Goal: Information Seeking & Learning: Learn about a topic

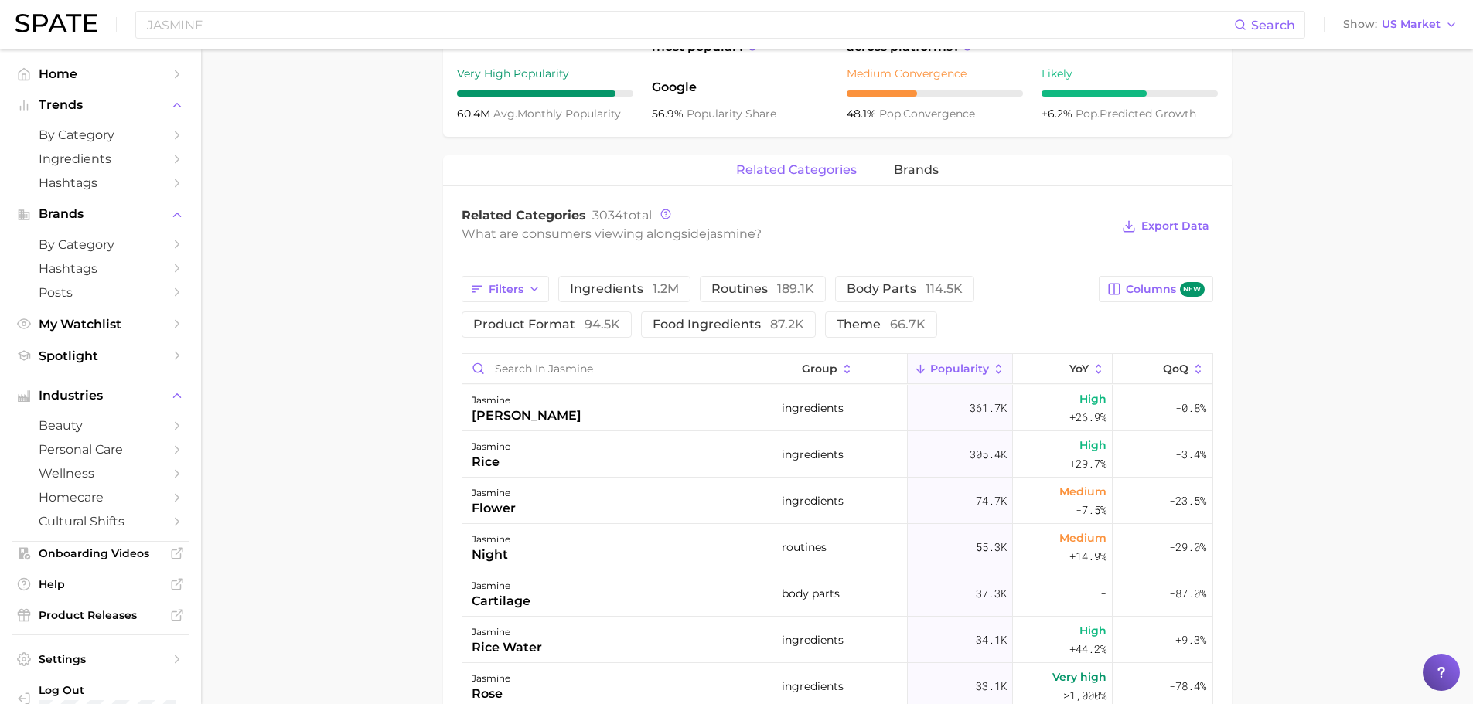
scroll to position [618, 0]
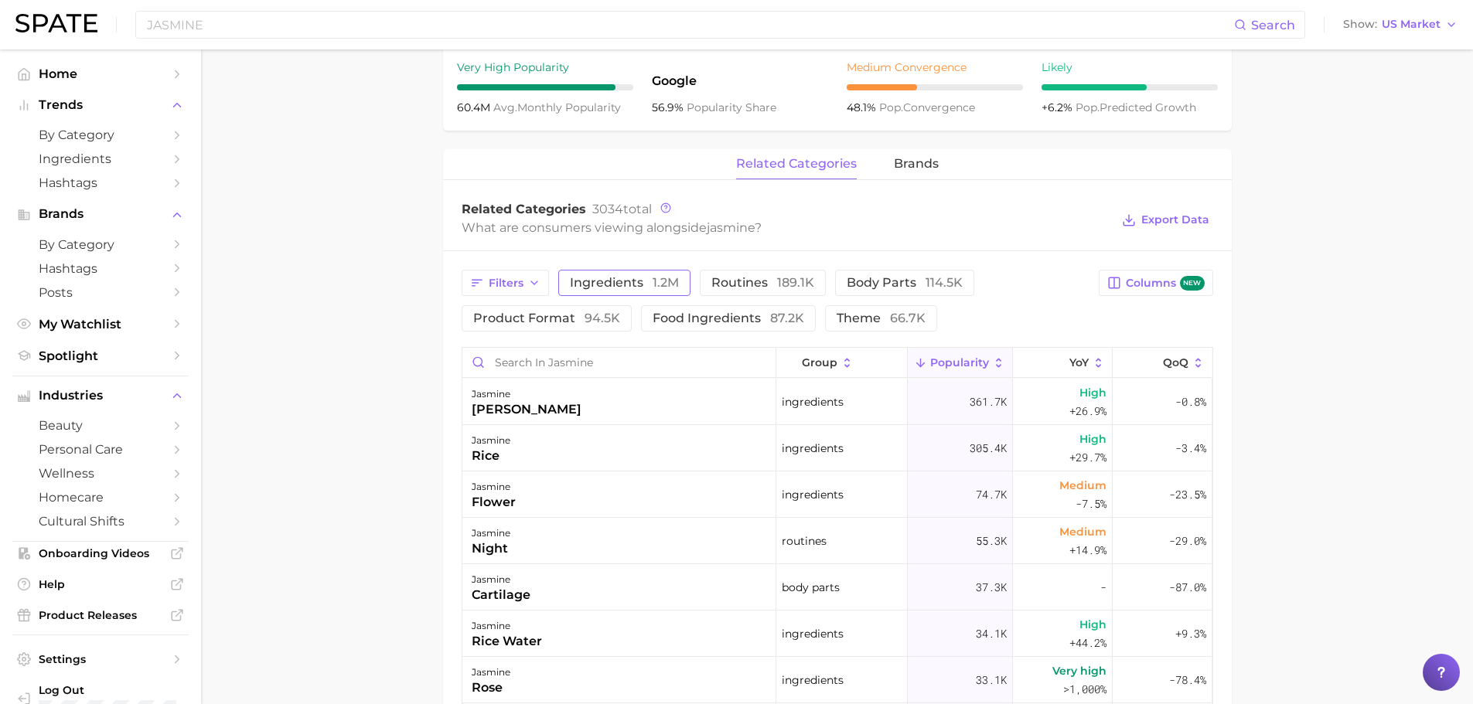
click at [639, 284] on span "ingredients 1.2m" at bounding box center [624, 283] width 109 height 12
click at [604, 309] on button "product format 94.5k" at bounding box center [546, 318] width 170 height 26
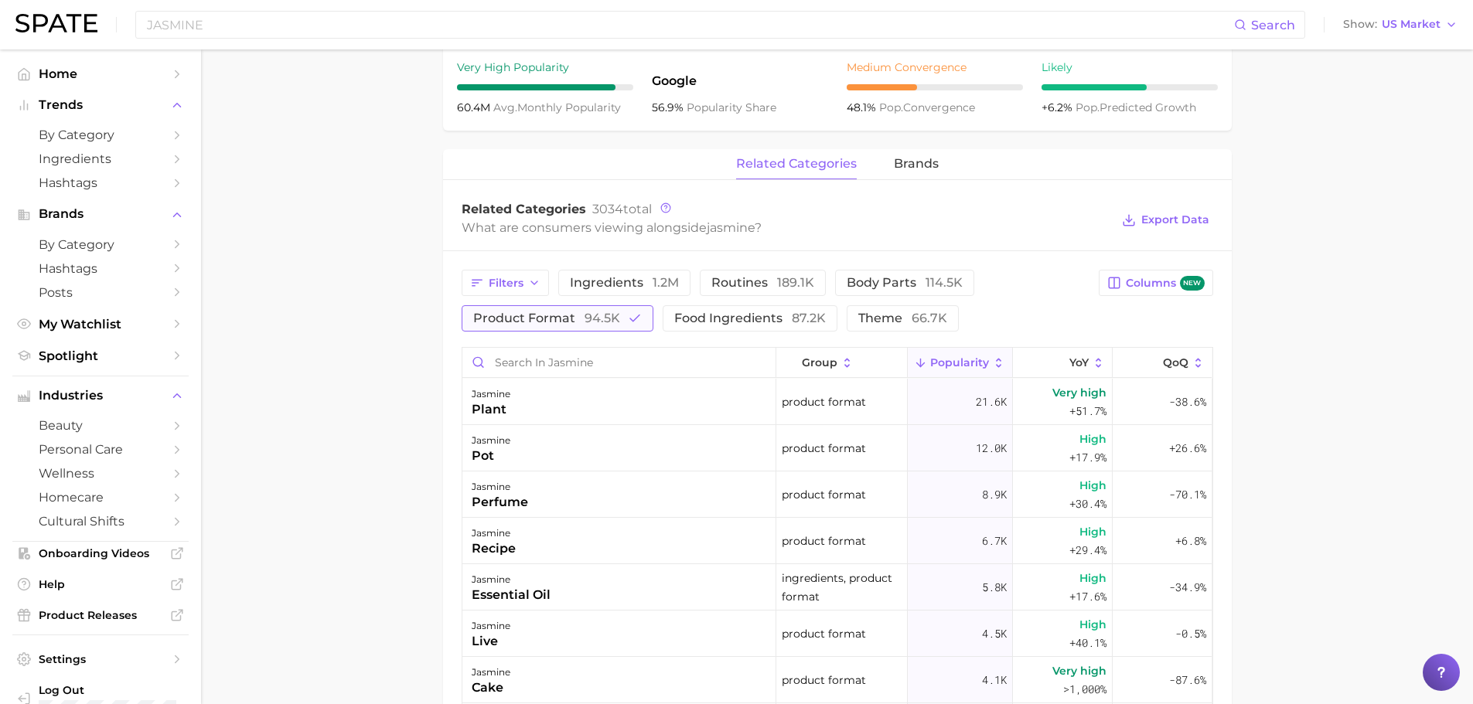
click at [607, 316] on span "94.5k" at bounding box center [602, 318] width 36 height 15
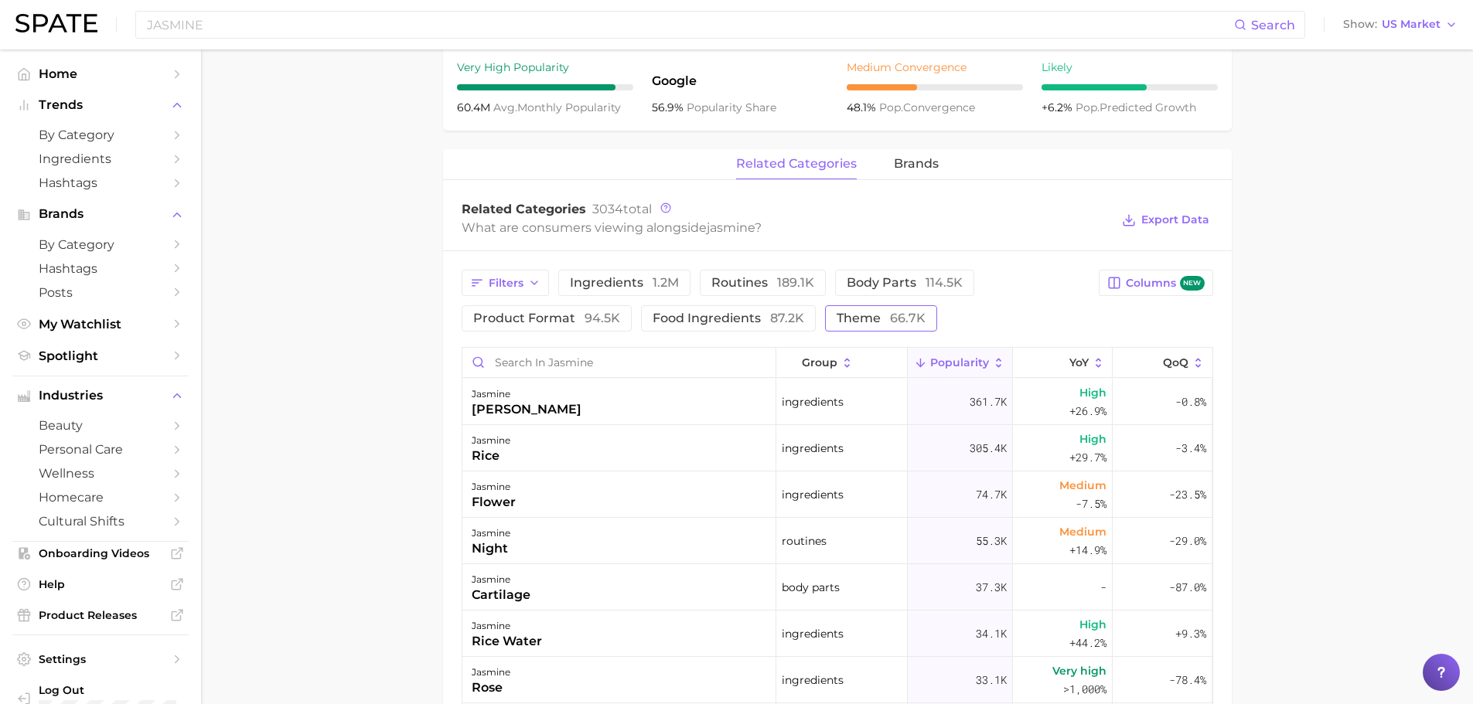
click at [890, 318] on span "66.7k" at bounding box center [908, 318] width 36 height 15
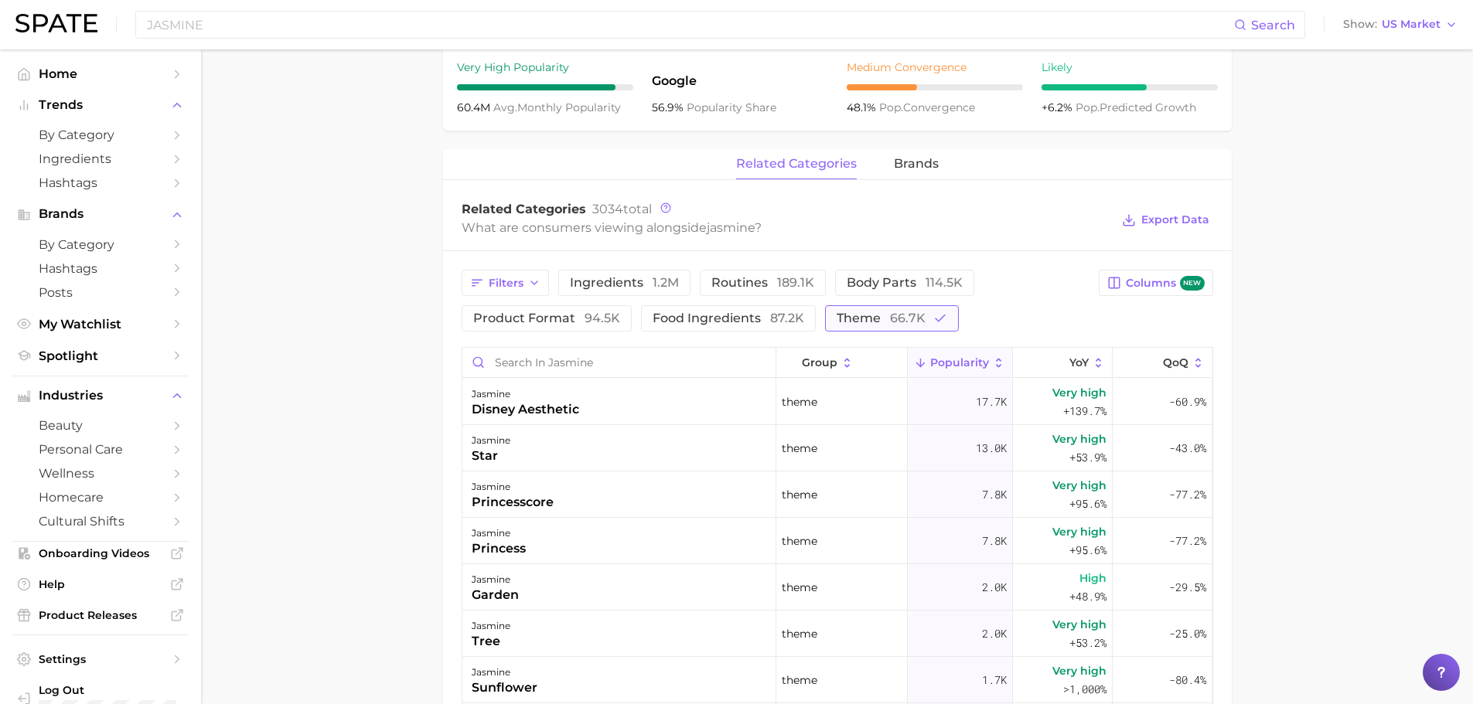
click at [857, 325] on button "theme 66.7k" at bounding box center [892, 318] width 134 height 26
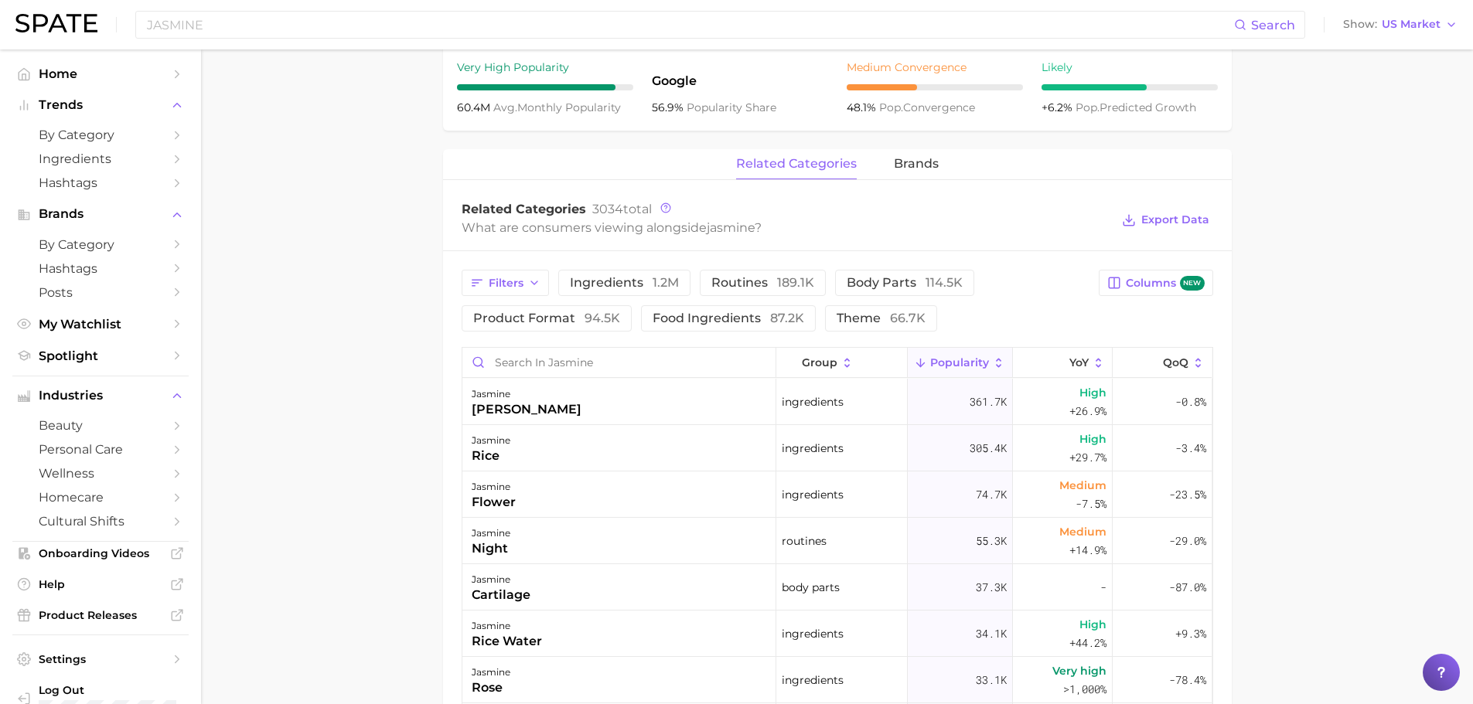
click at [276, 378] on main "1. ingredients 2. plant products 3. jasmine Overview Google TikTok Instagram Be…" at bounding box center [837, 289] width 1272 height 1716
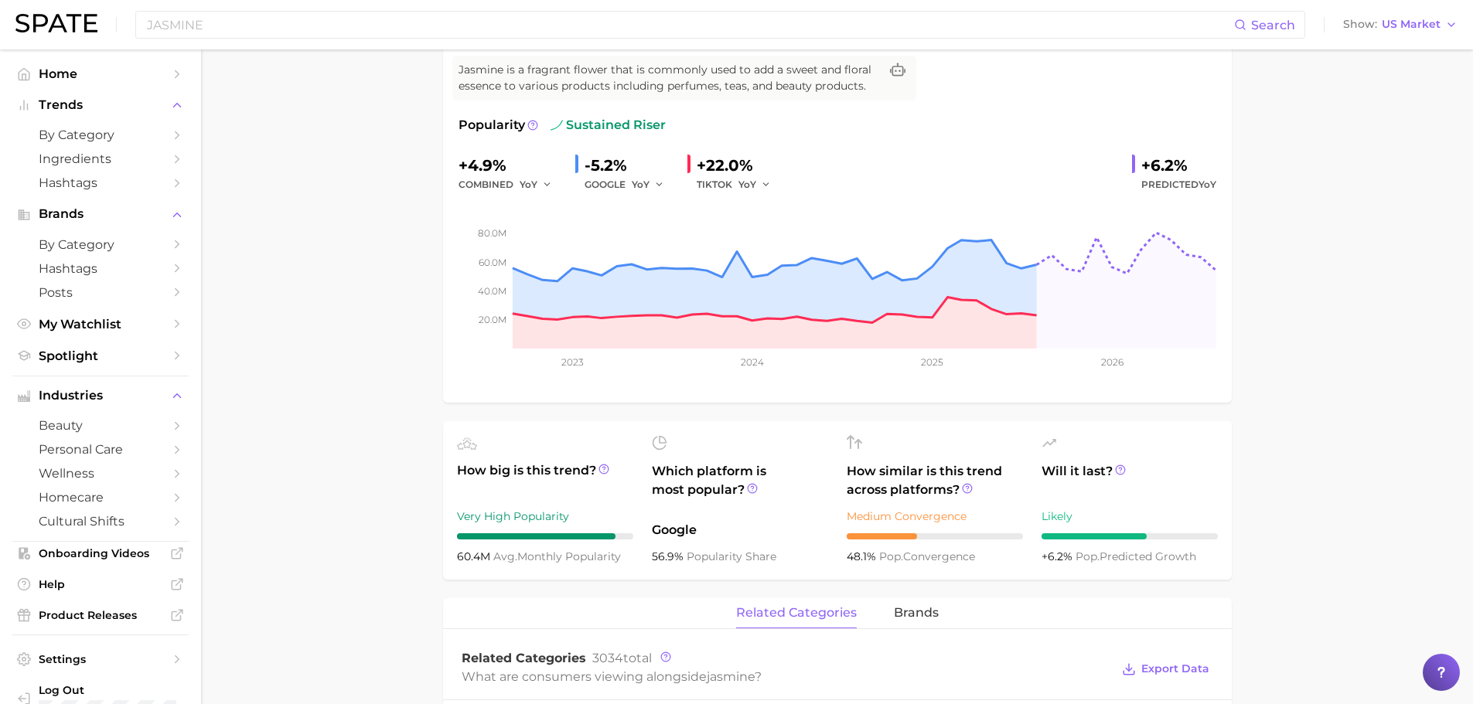
scroll to position [0, 0]
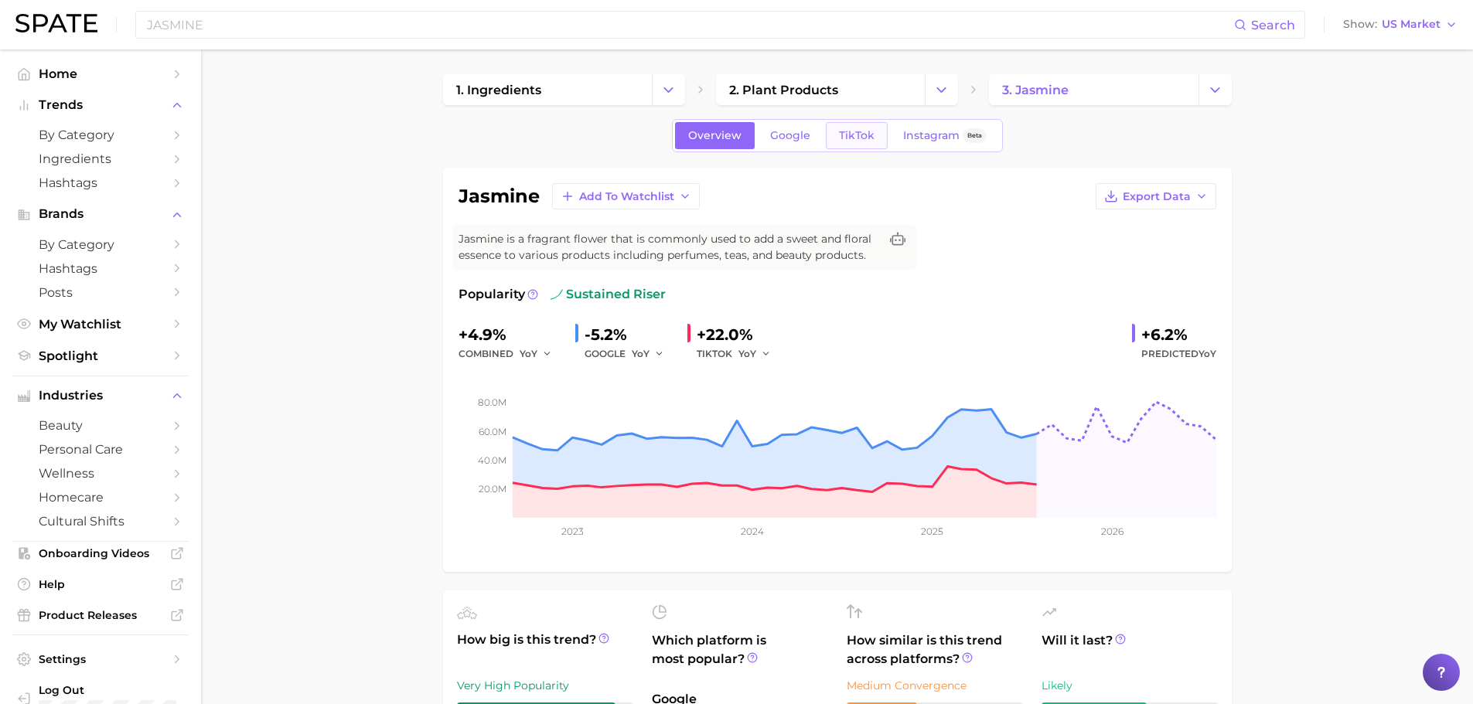
click at [859, 142] on link "TikTok" at bounding box center [857, 135] width 62 height 27
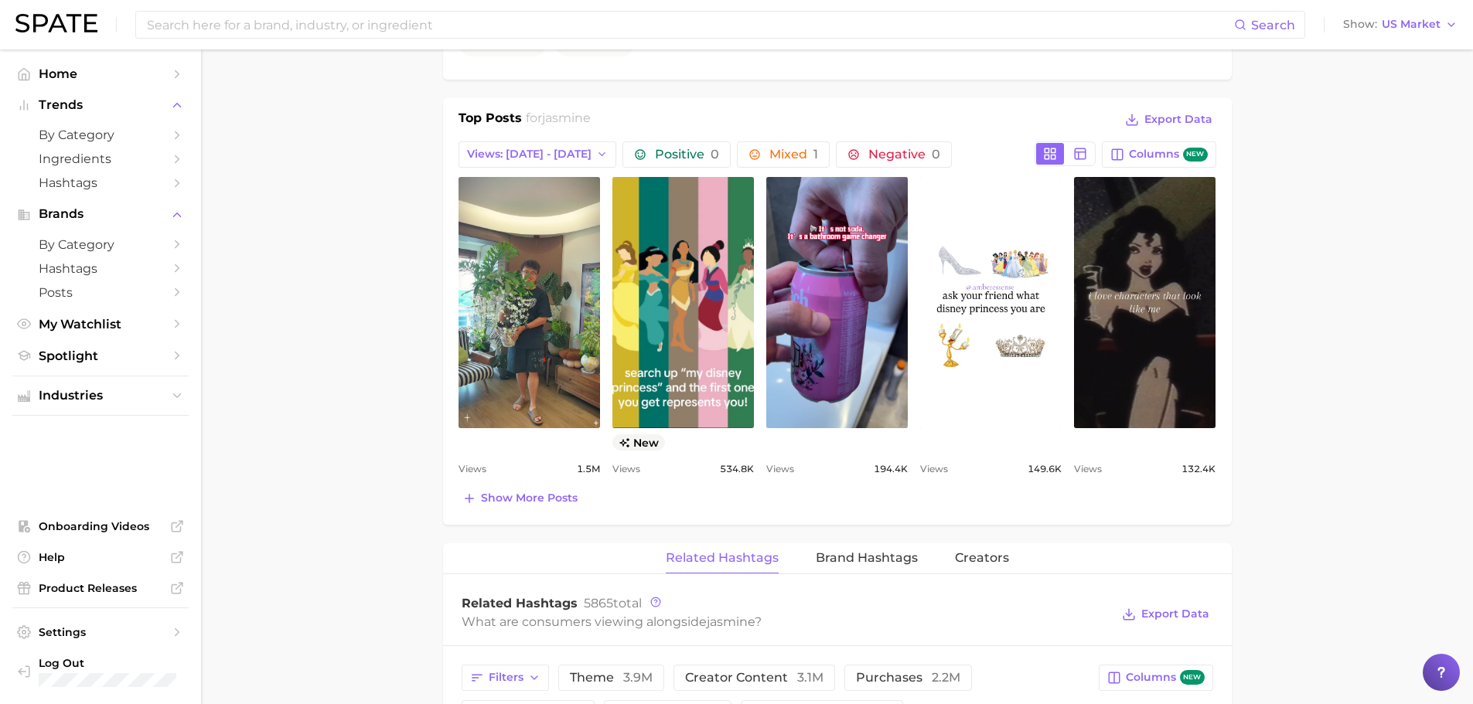
scroll to position [696, 0]
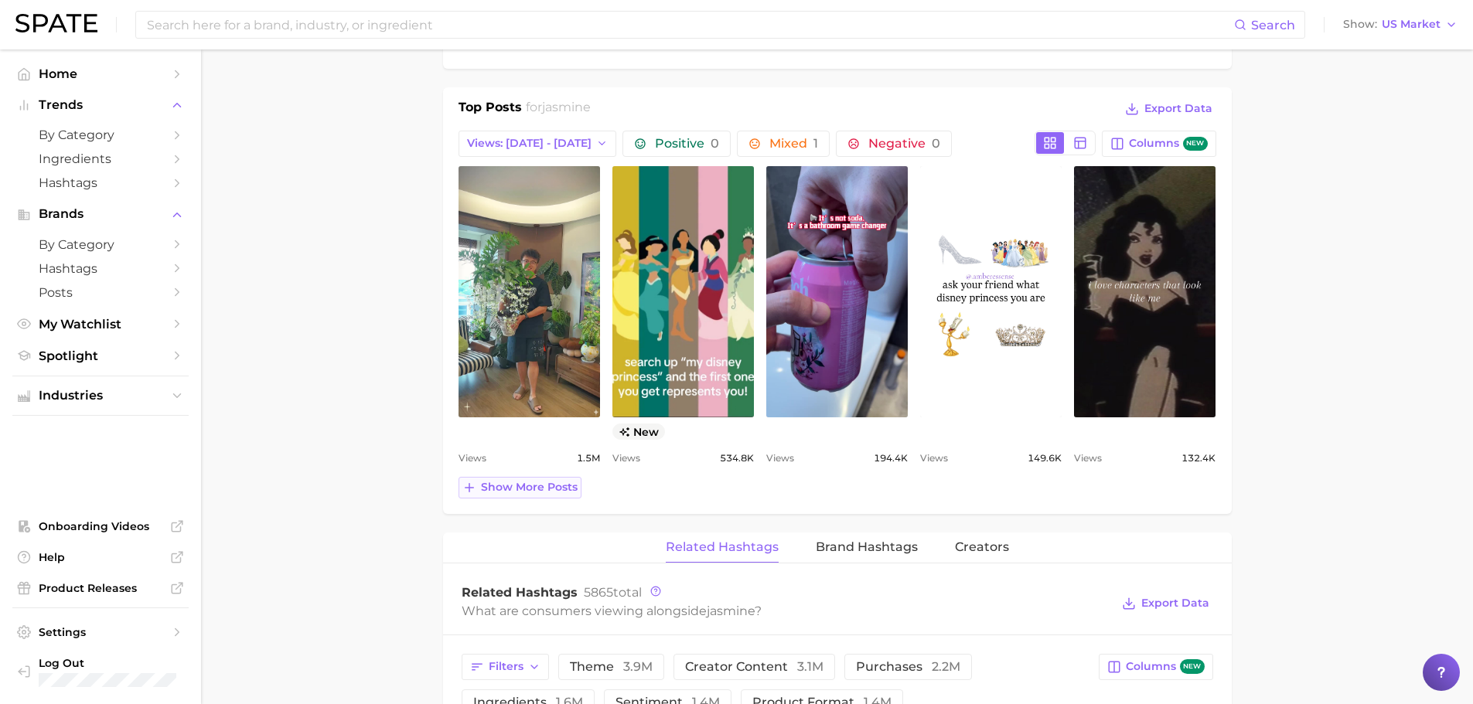
click at [512, 489] on span "Show more posts" at bounding box center [529, 487] width 97 height 13
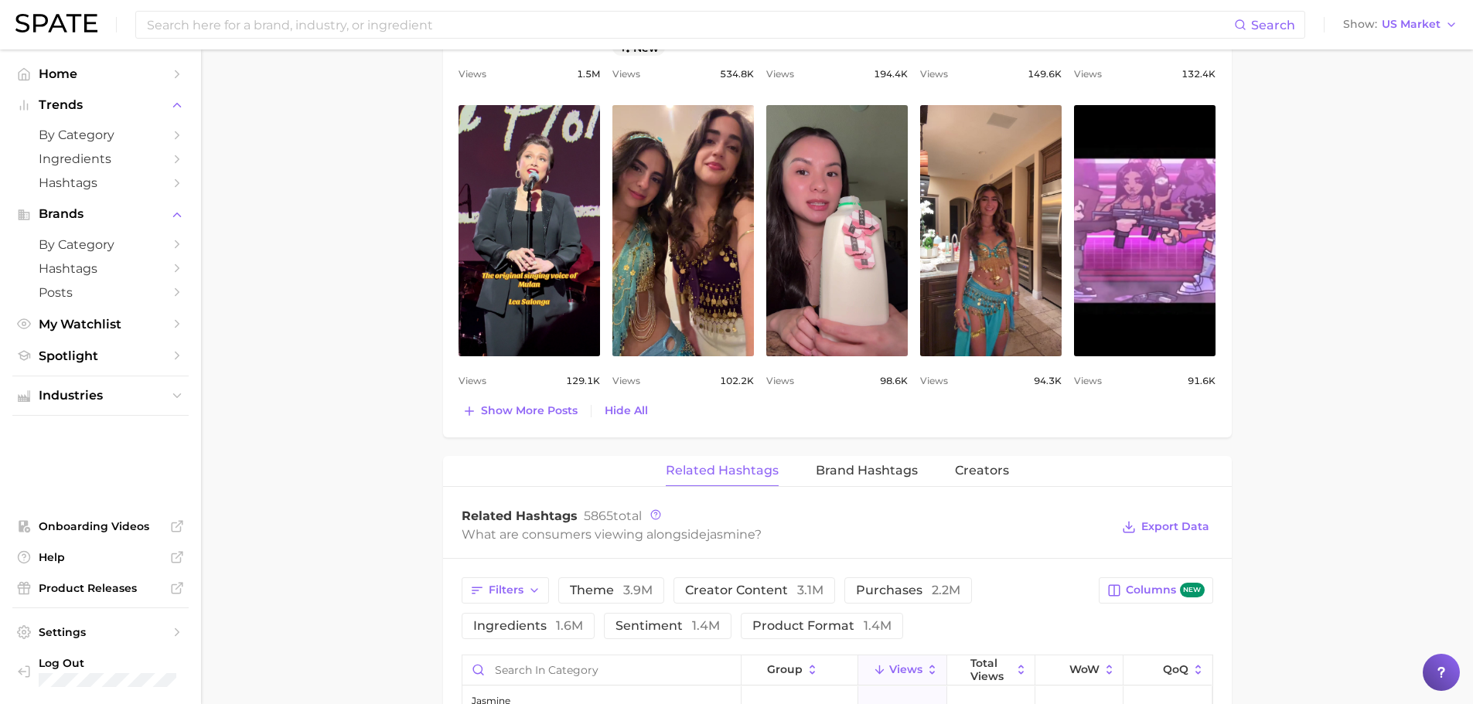
scroll to position [1082, 0]
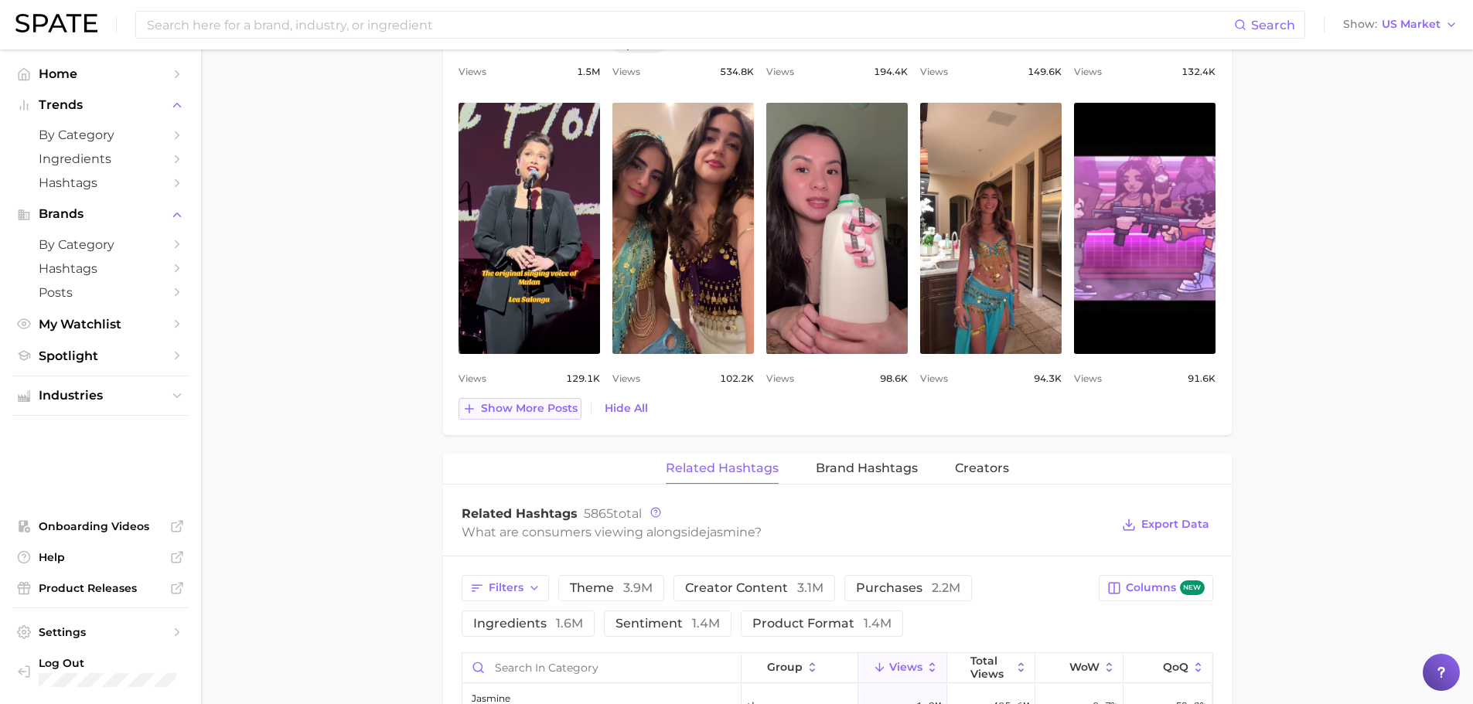
click at [499, 419] on button "Show more posts" at bounding box center [519, 409] width 123 height 22
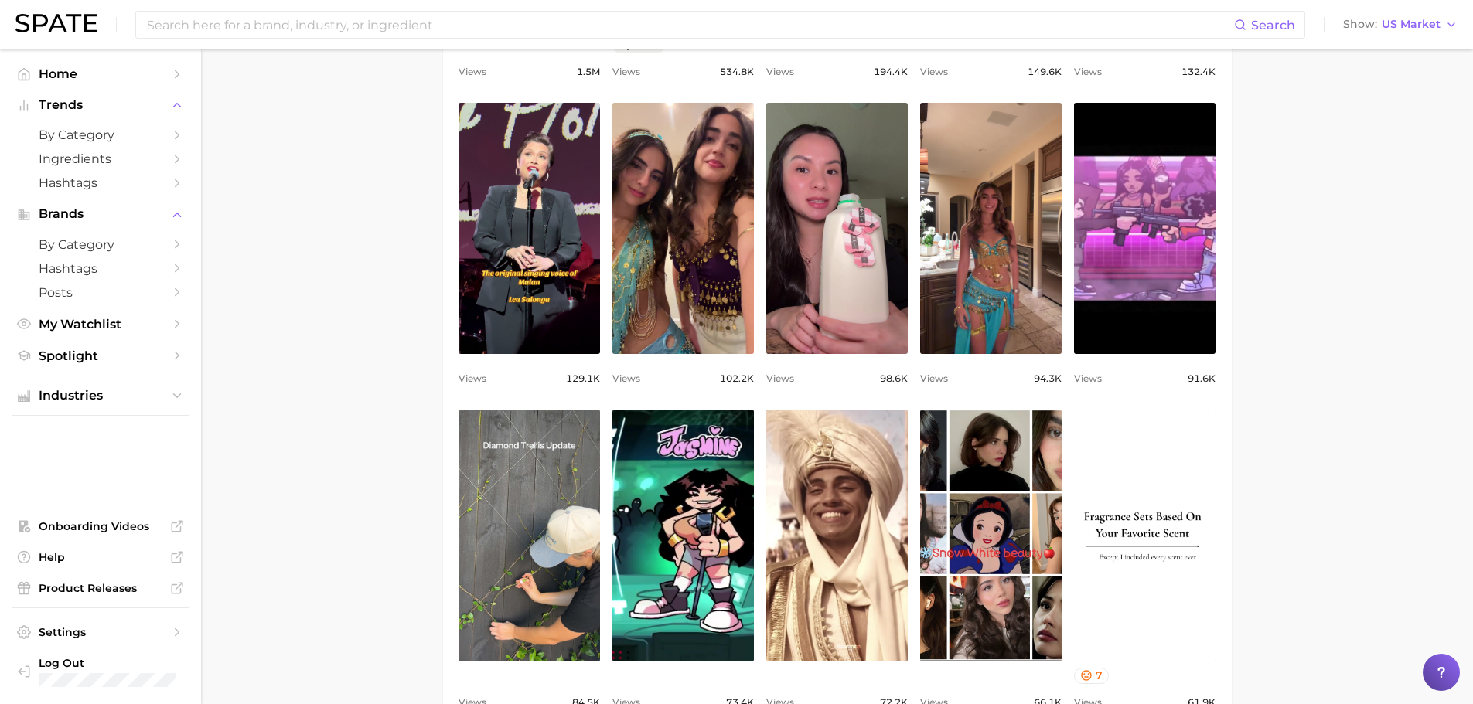
scroll to position [0, 0]
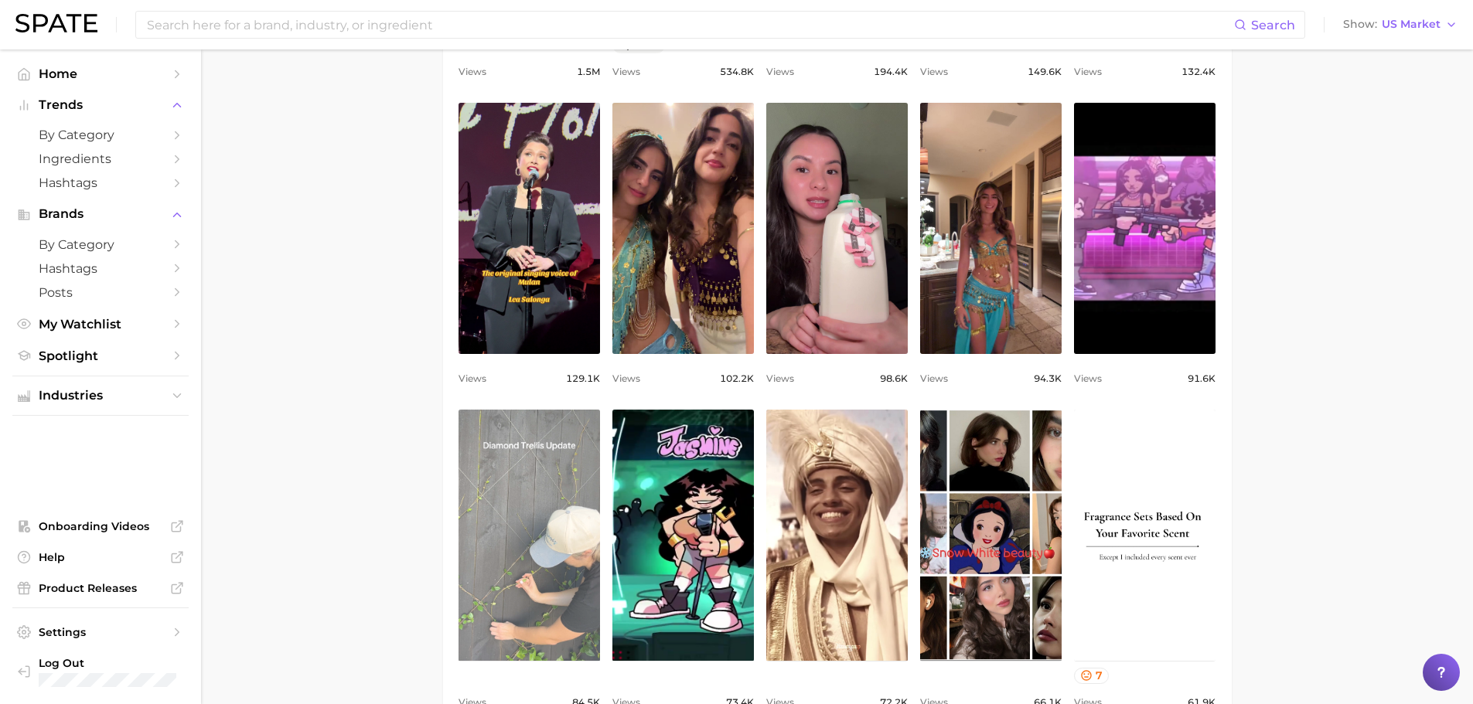
click at [528, 448] on link "view post on TikTok" at bounding box center [528, 535] width 141 height 251
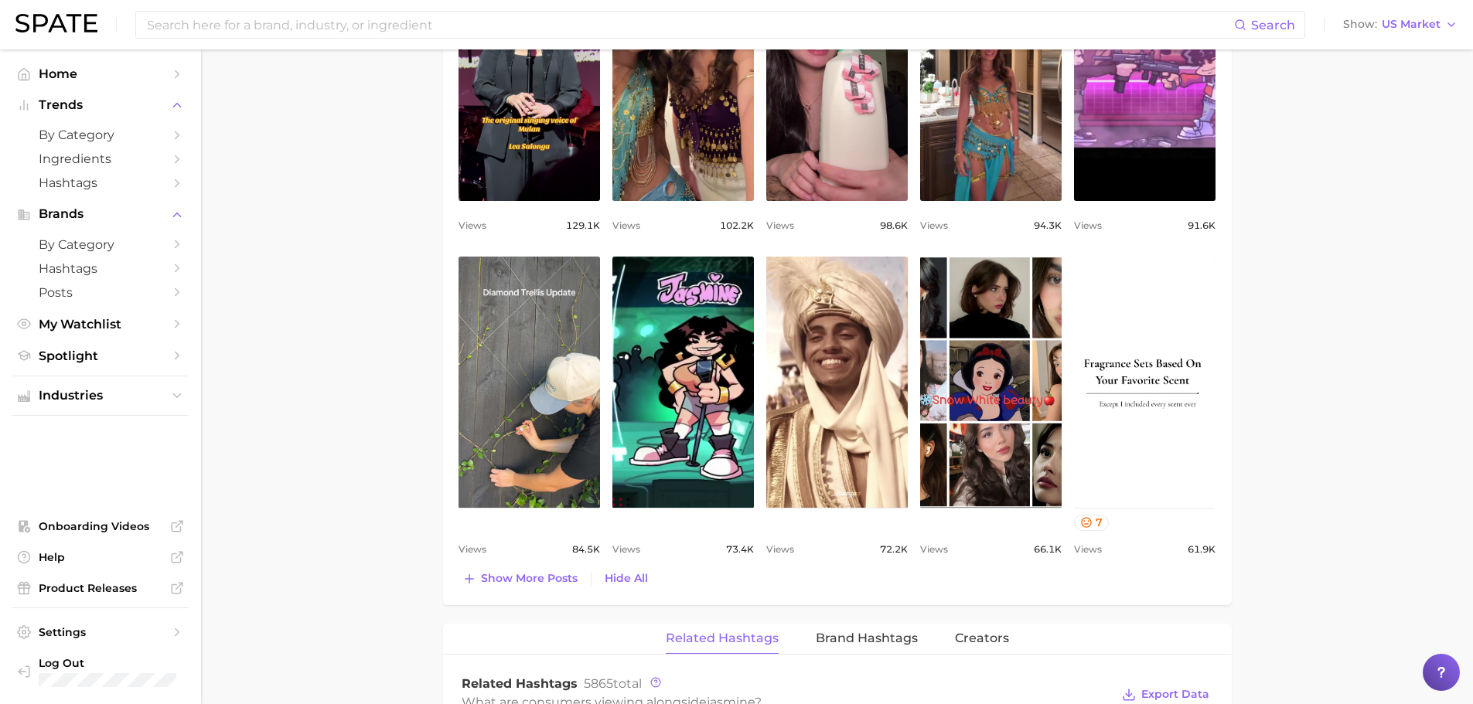
scroll to position [1237, 0]
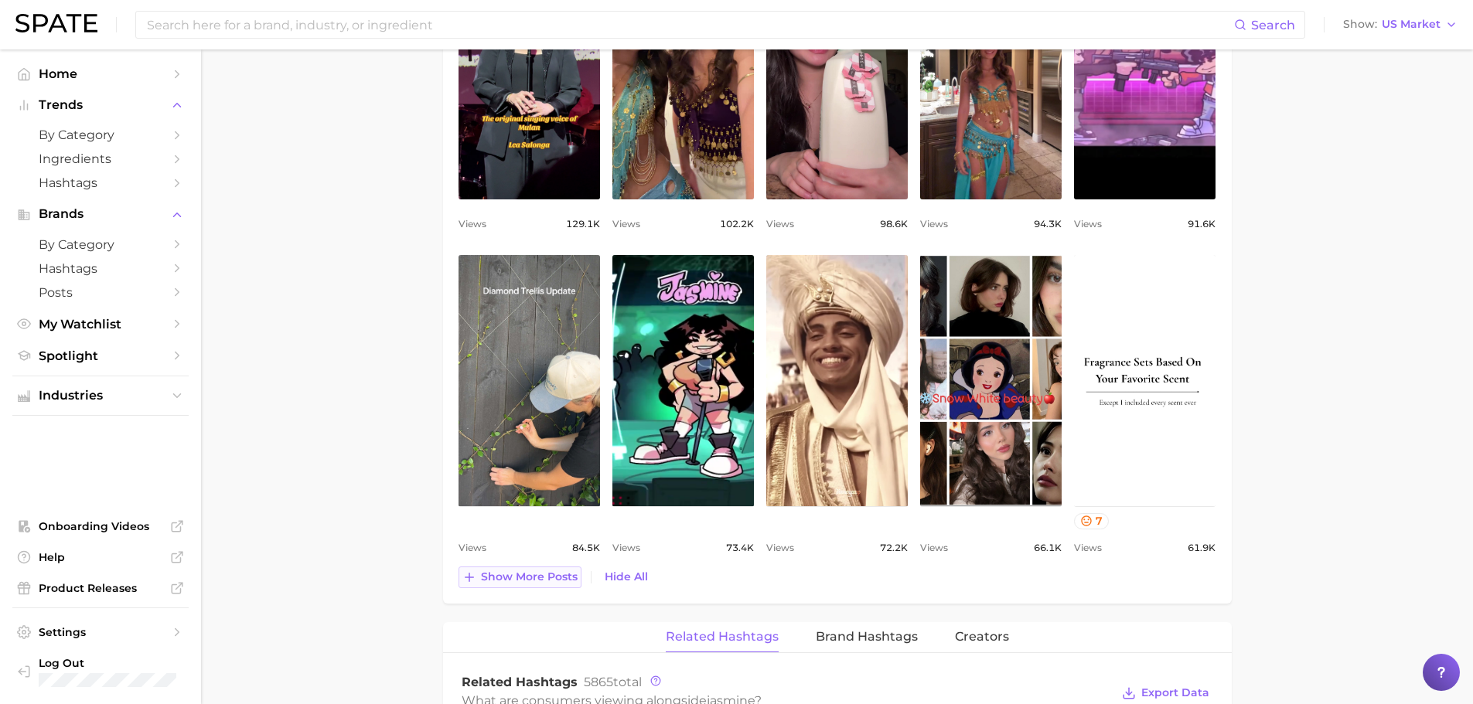
click at [505, 586] on button "Show more posts" at bounding box center [519, 578] width 123 height 22
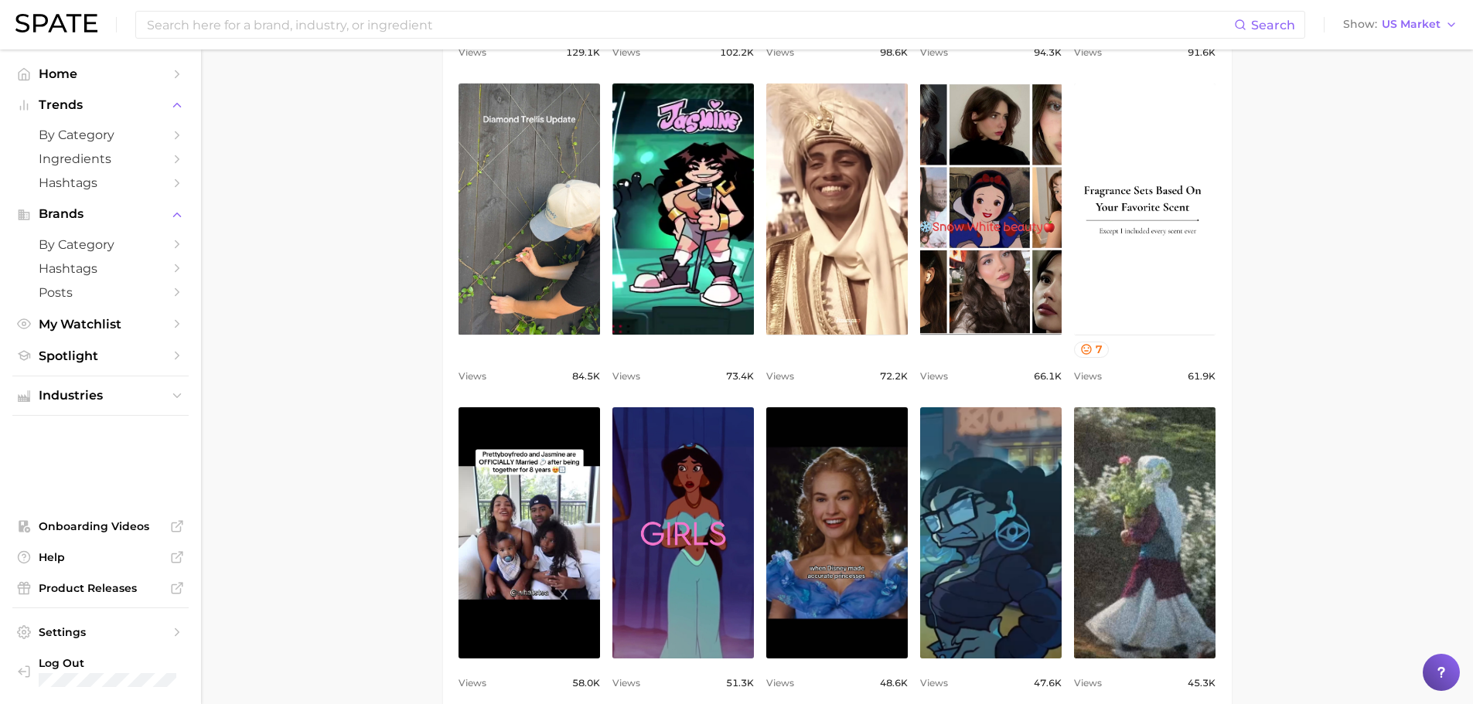
scroll to position [1391, 0]
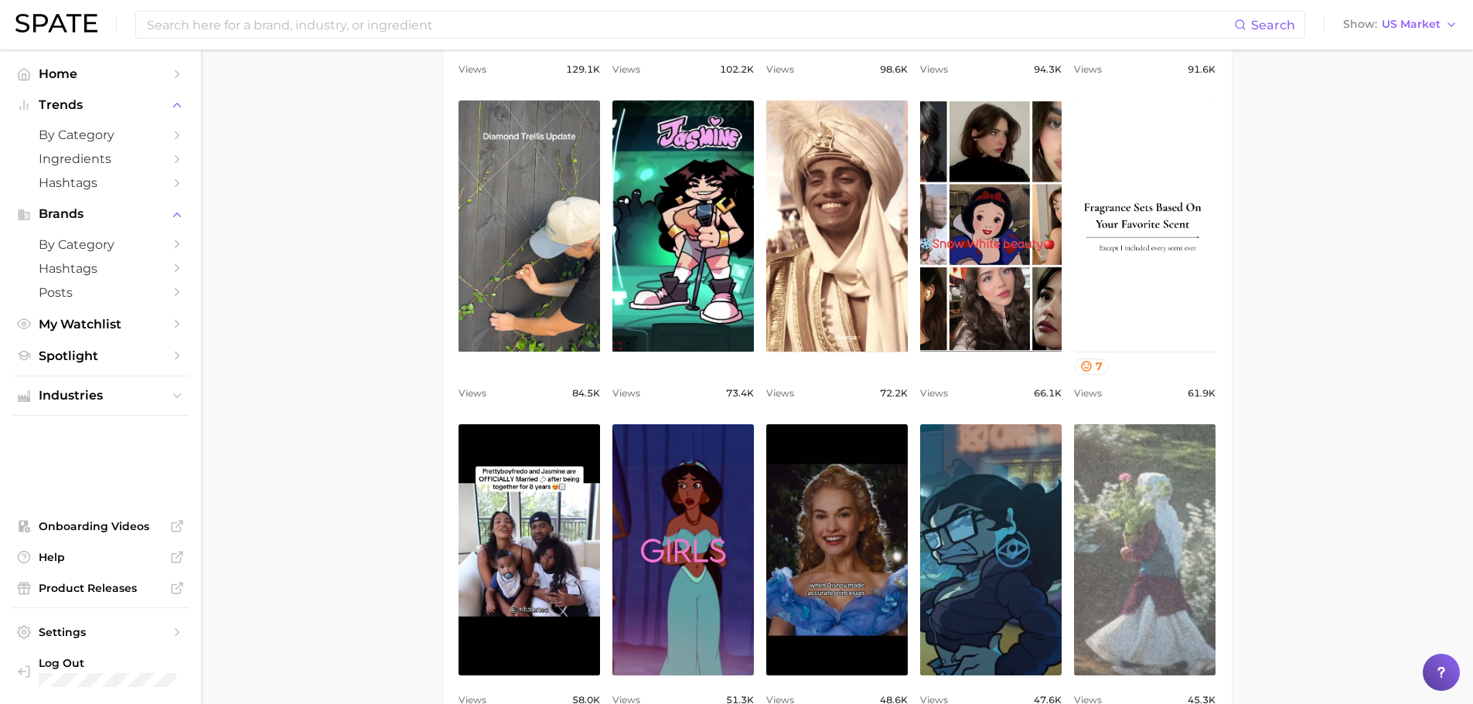
click at [1137, 489] on link "view post on TikTok" at bounding box center [1144, 549] width 141 height 251
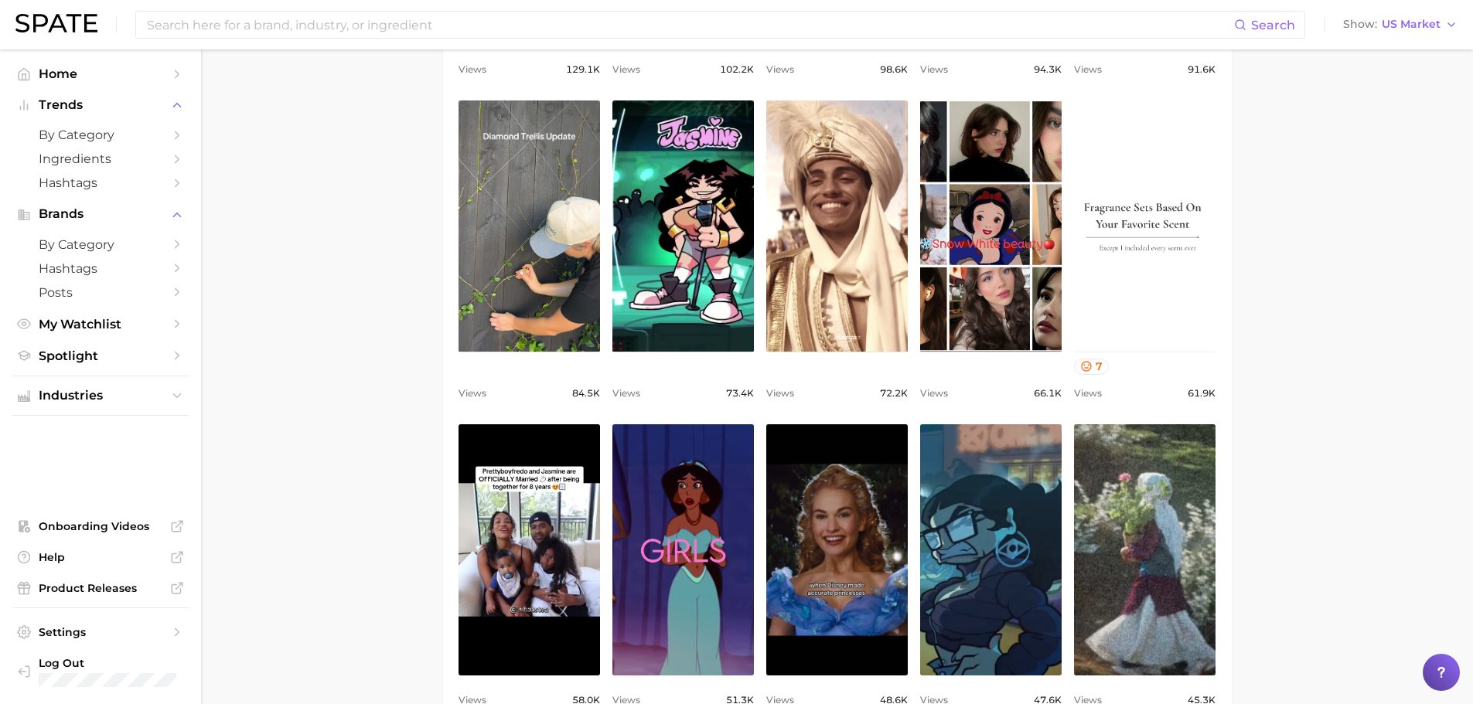
click at [1158, 236] on link "view post on TikTok" at bounding box center [1144, 225] width 141 height 251
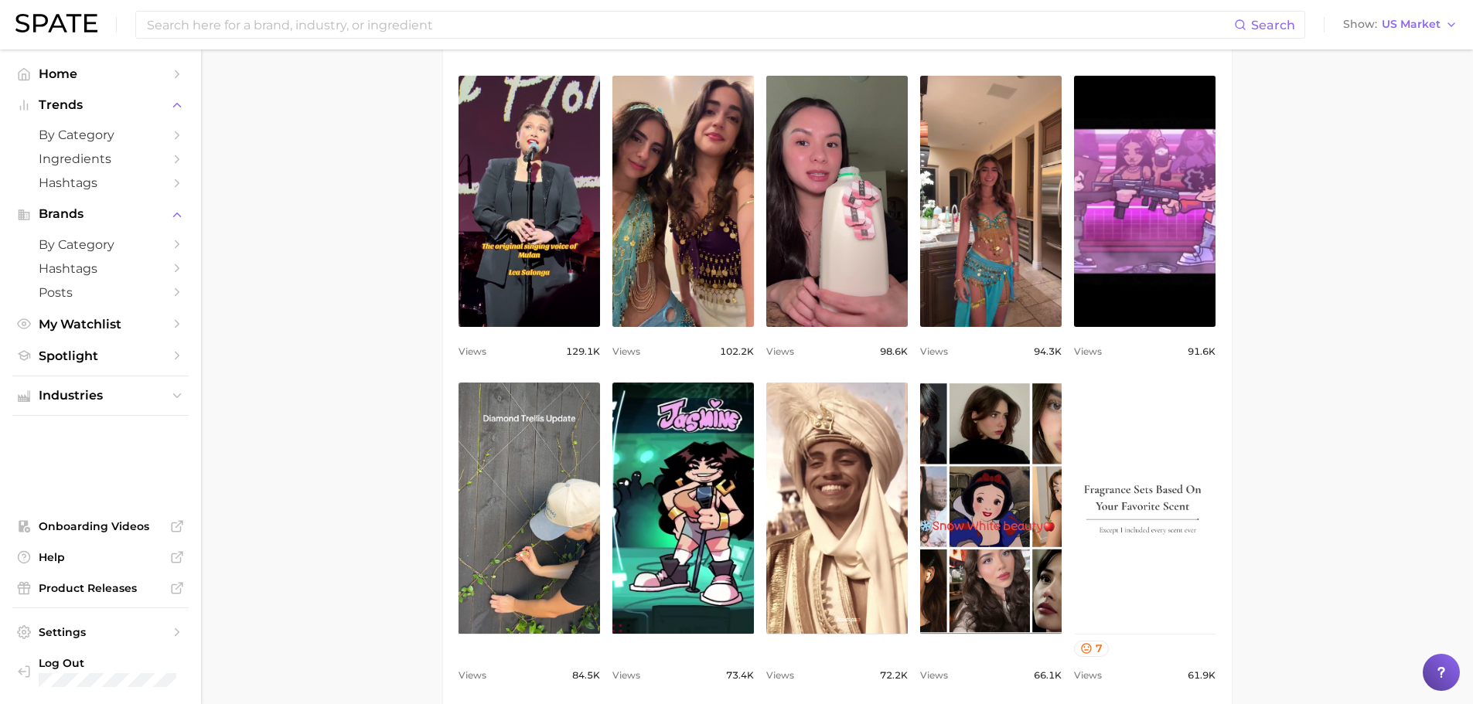
scroll to position [1160, 0]
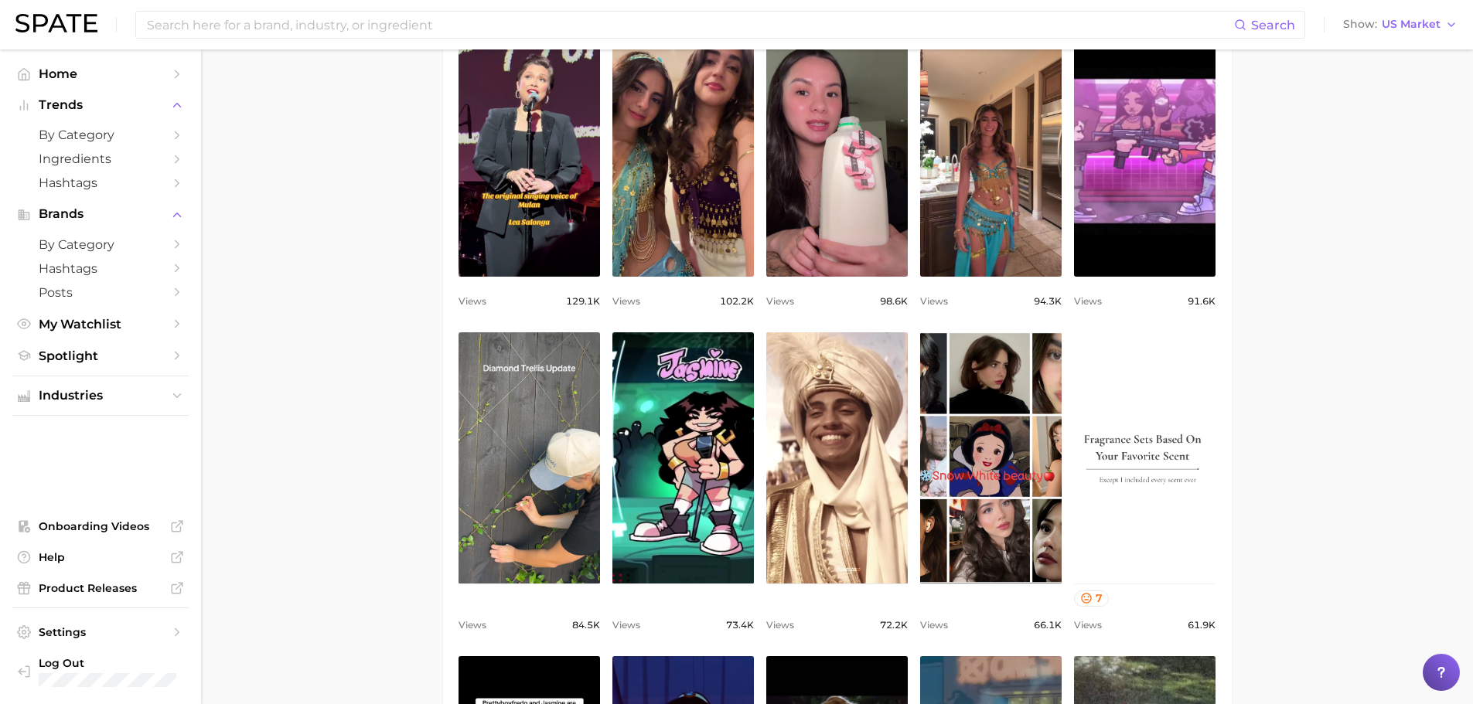
click at [1151, 434] on link "view post on TikTok" at bounding box center [1144, 457] width 141 height 251
